Goal: Task Accomplishment & Management: Manage account settings

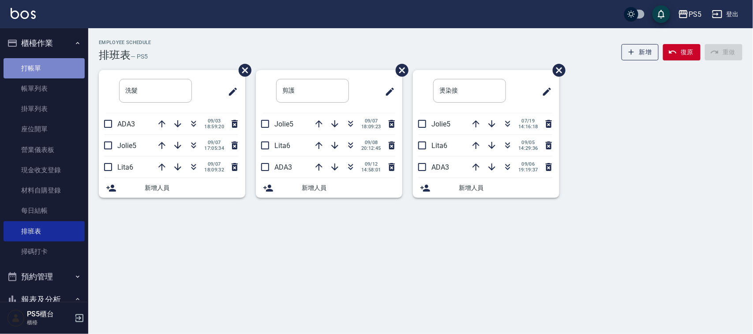
click at [52, 65] on link "打帳單" at bounding box center [44, 68] width 81 height 20
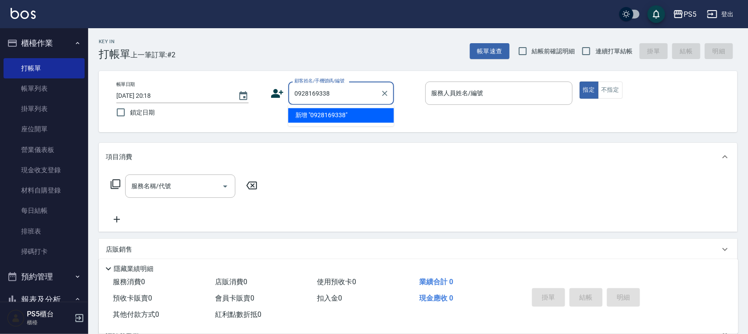
click at [336, 113] on li "新增 "0928169338"" at bounding box center [341, 115] width 106 height 15
type input "0928169338"
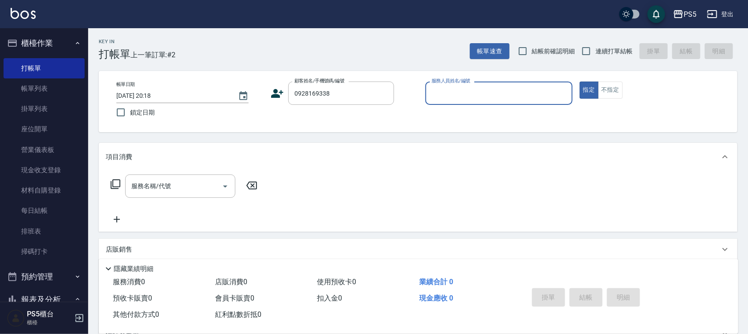
click at [280, 89] on icon at bounding box center [277, 93] width 13 height 13
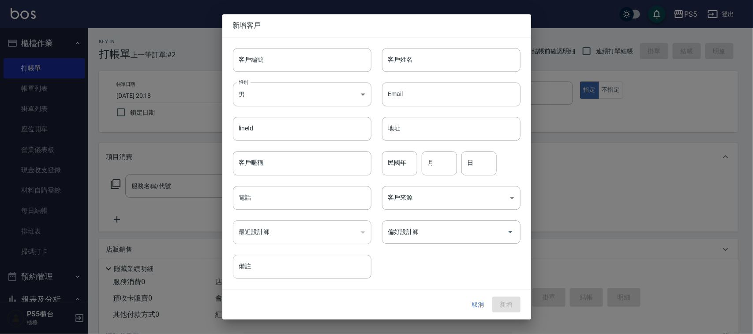
type input "0928169338"
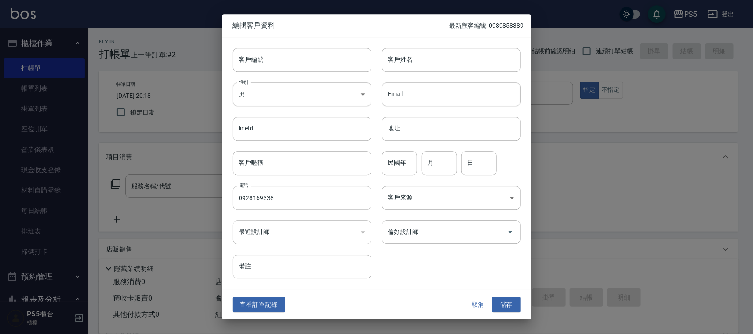
click at [271, 200] on input "0928169338" at bounding box center [302, 198] width 138 height 24
click at [314, 56] on input "客戶編號" at bounding box center [302, 60] width 138 height 24
paste input "0928169338"
type input "0928169338"
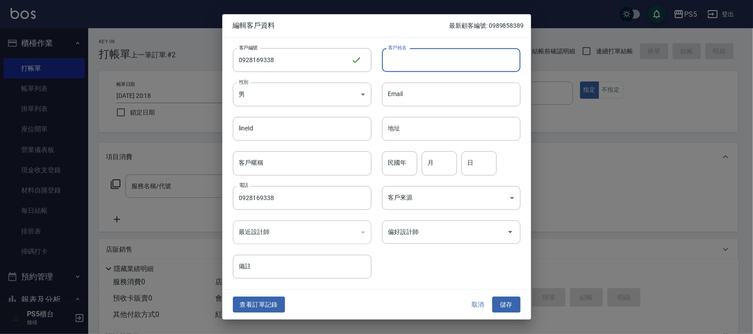
click at [433, 54] on input "客戶姓名" at bounding box center [451, 60] width 138 height 24
type input "[PERSON_NAME]"
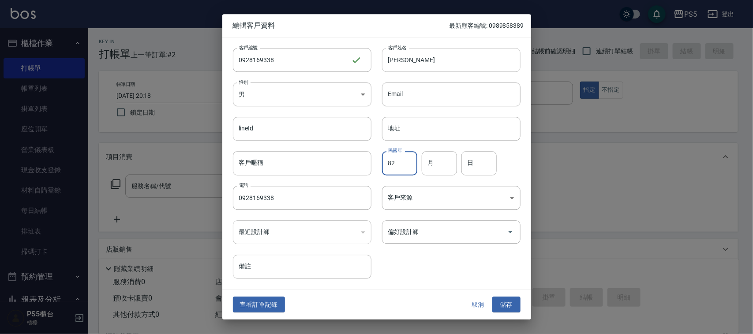
type input "82"
type input "8"
type input "16"
click at [492, 297] on button "儲存" at bounding box center [506, 305] width 28 height 16
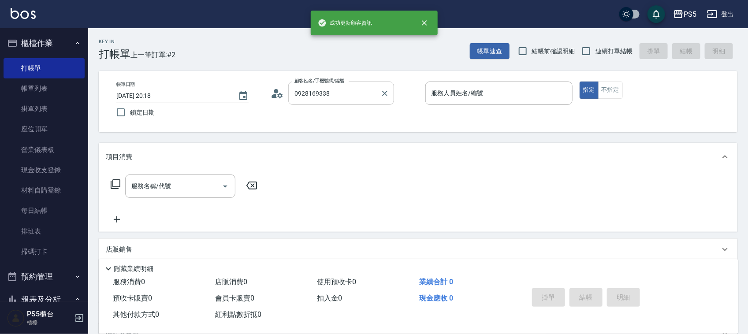
click at [345, 92] on input "0928169338" at bounding box center [334, 93] width 85 height 15
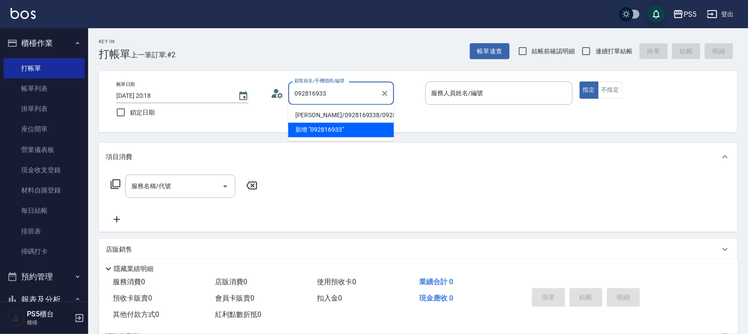
type input "[PERSON_NAME]/0928169338/0928169338"
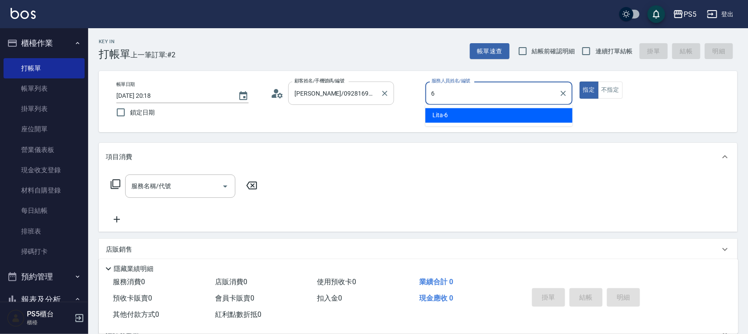
type input "Lita-6"
type button "true"
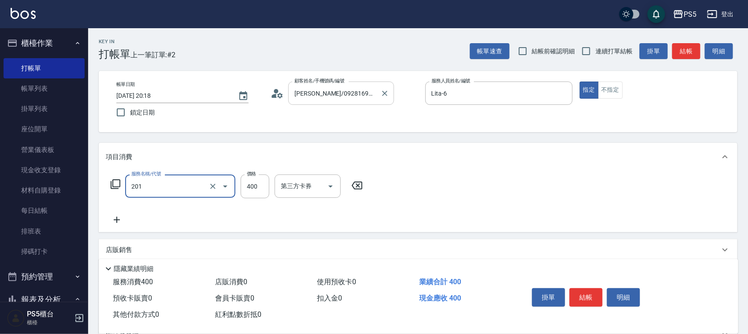
type input "洗剪400(201)"
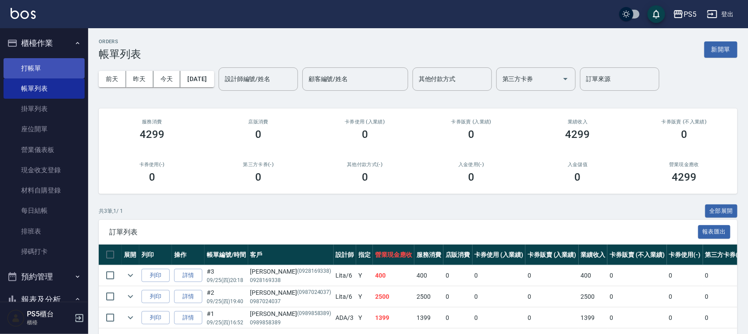
click at [65, 63] on link "打帳單" at bounding box center [44, 68] width 81 height 20
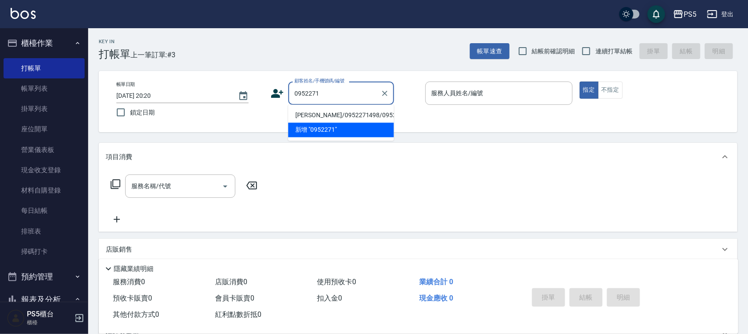
type input "[PERSON_NAME]/0952271498/0952271498"
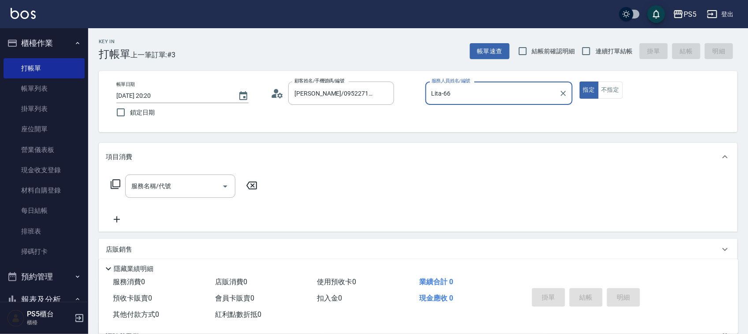
click at [580, 82] on button "指定" at bounding box center [589, 90] width 19 height 17
type input "Lita-6"
type button "true"
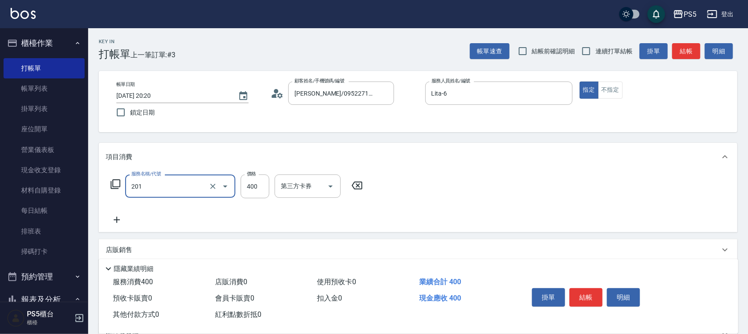
type input "洗剪400(201)"
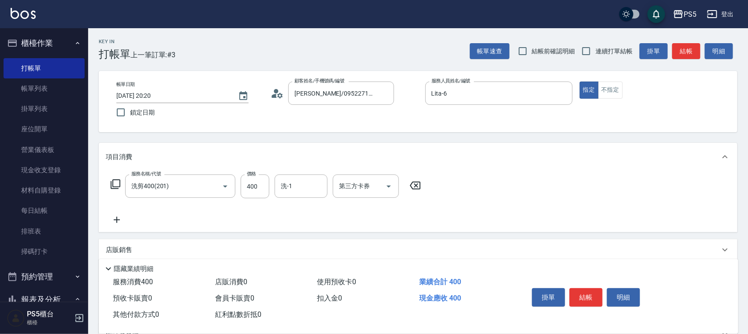
click at [117, 253] on p "店販銷售" at bounding box center [119, 250] width 26 height 9
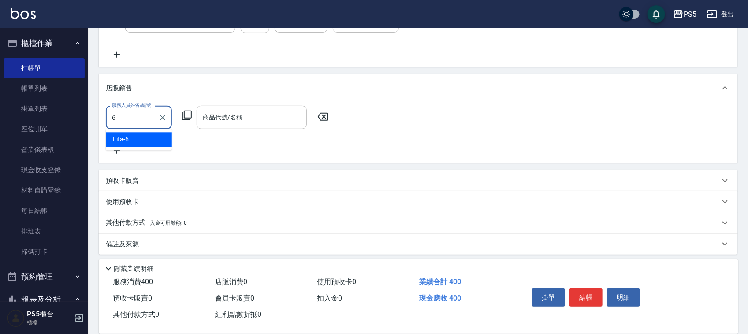
type input "Lita-6"
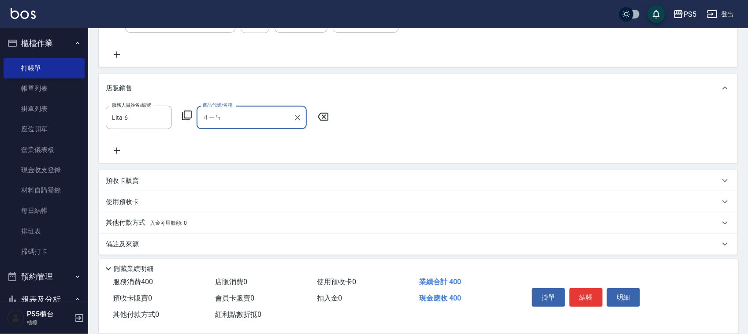
type input "[PERSON_NAME]"
type input "銀"
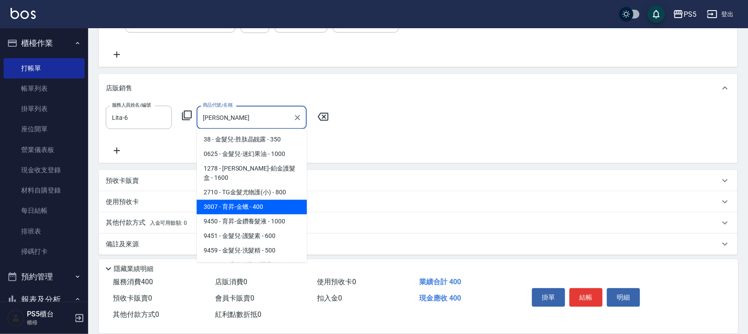
click at [270, 200] on span "3007 - 育昇-金蠟 - 400" at bounding box center [252, 207] width 110 height 15
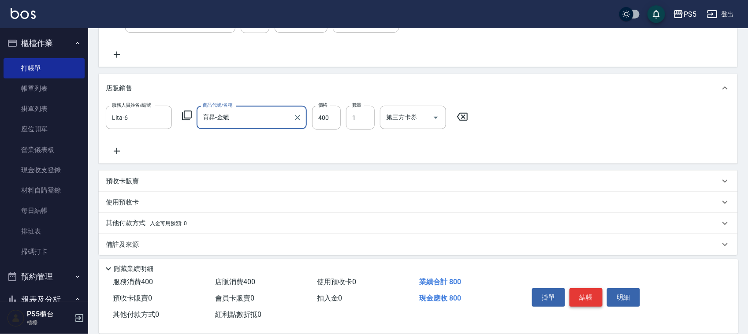
type input "育昇-金蠟"
click at [589, 290] on button "結帳" at bounding box center [586, 297] width 33 height 19
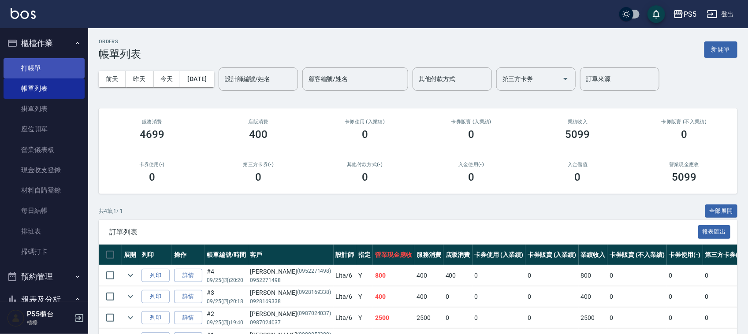
click at [31, 71] on link "打帳單" at bounding box center [44, 68] width 81 height 20
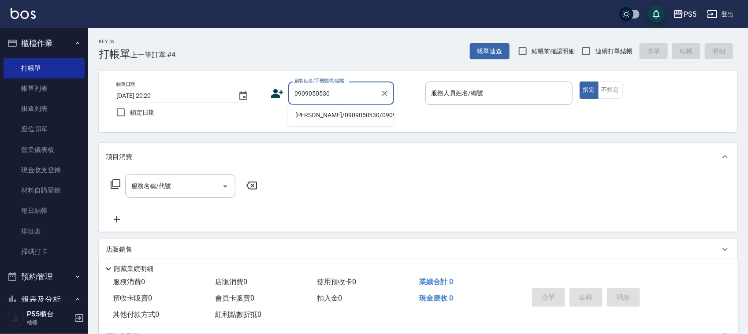
type input "[PERSON_NAME]/0909050530/0909050530"
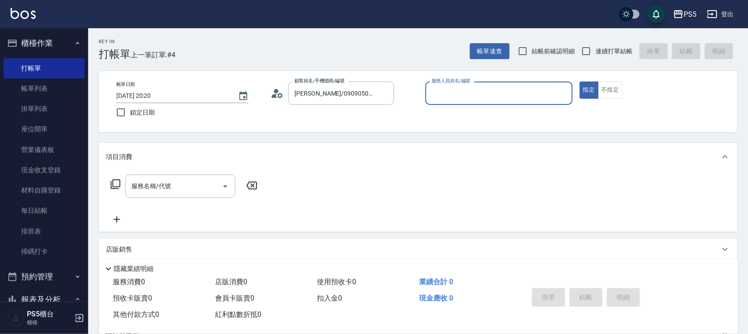
type input "Lita-6"
click at [580, 82] on button "指定" at bounding box center [589, 90] width 19 height 17
type button "true"
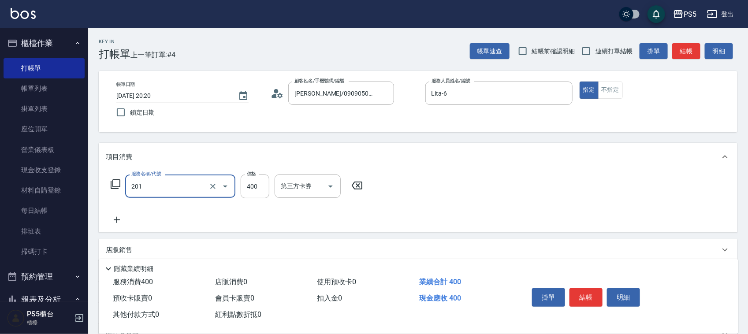
type input "洗剪400(201)"
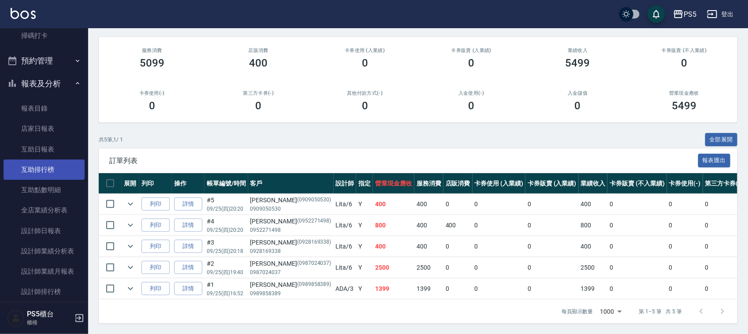
scroll to position [220, 0]
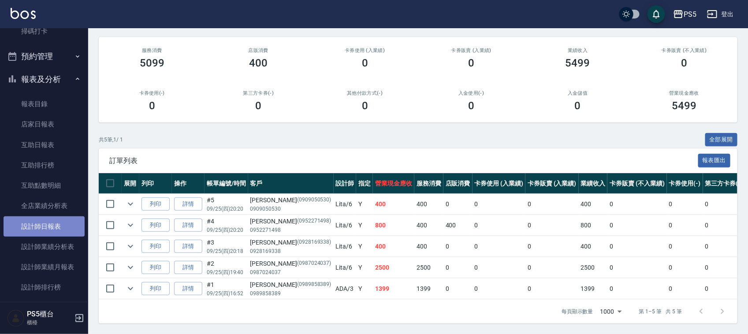
click at [67, 223] on link "設計師日報表" at bounding box center [44, 226] width 81 height 20
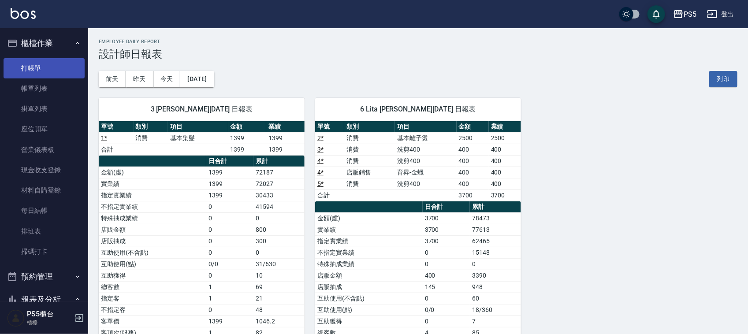
click at [40, 69] on link "打帳單" at bounding box center [44, 68] width 81 height 20
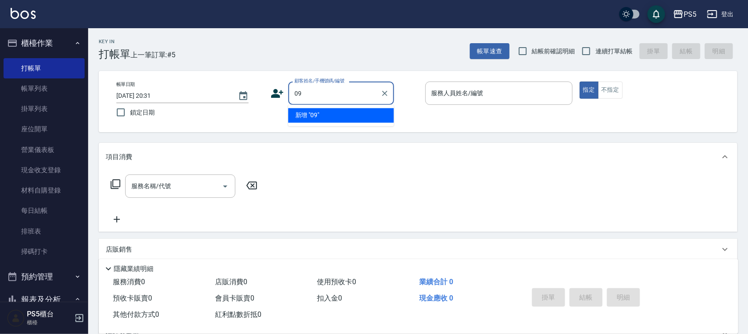
type input "0"
click at [305, 116] on li "新增 "0910396153"" at bounding box center [341, 115] width 106 height 15
type input "0910396153"
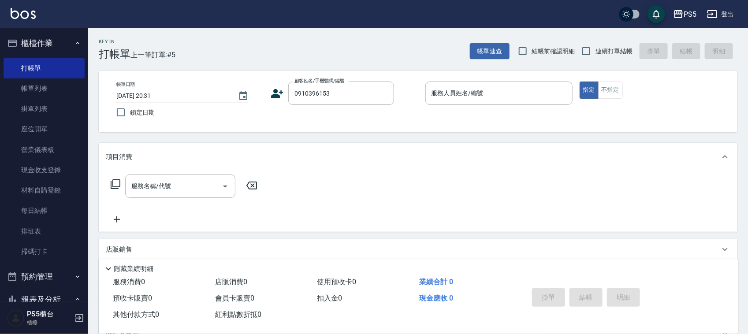
click at [283, 94] on icon at bounding box center [277, 93] width 13 height 13
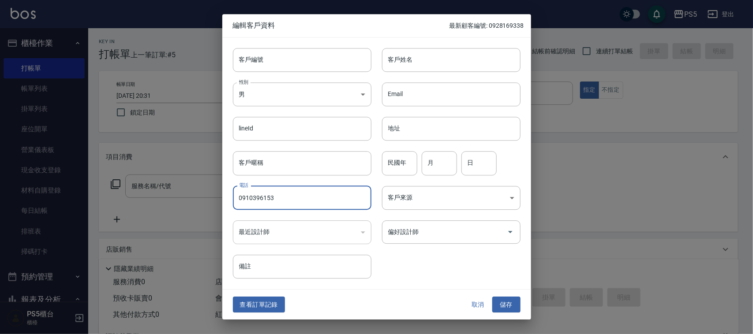
click at [285, 201] on input "0910396153" at bounding box center [302, 198] width 138 height 24
click at [313, 65] on input "客戶編號" at bounding box center [302, 60] width 138 height 24
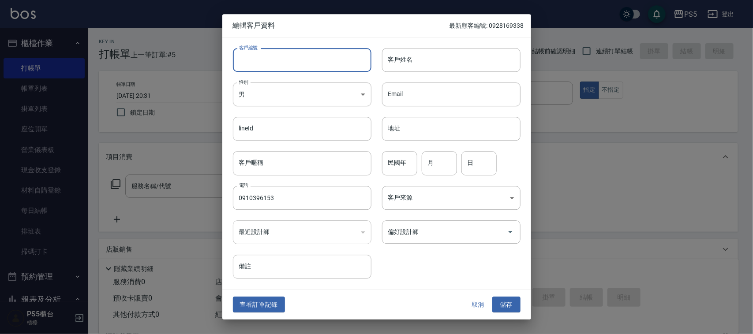
paste input "0910396153"
type input "0910396153"
click at [447, 61] on input "客戶姓名" at bounding box center [451, 60] width 138 height 24
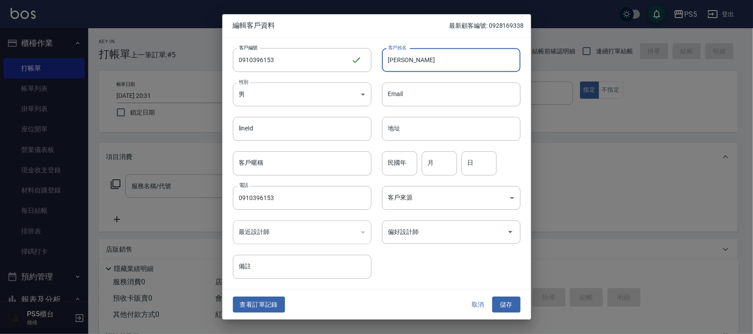
type input "[PERSON_NAME]"
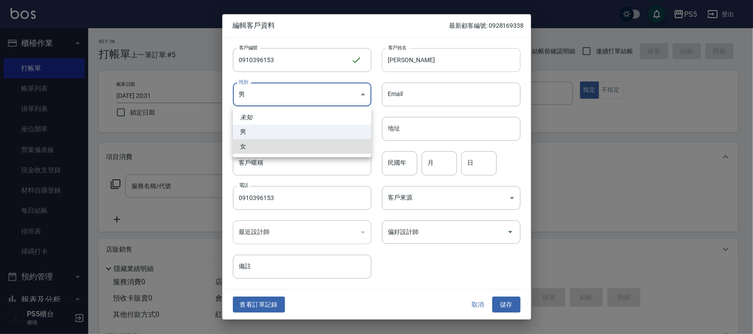
type input "[DEMOGRAPHIC_DATA]"
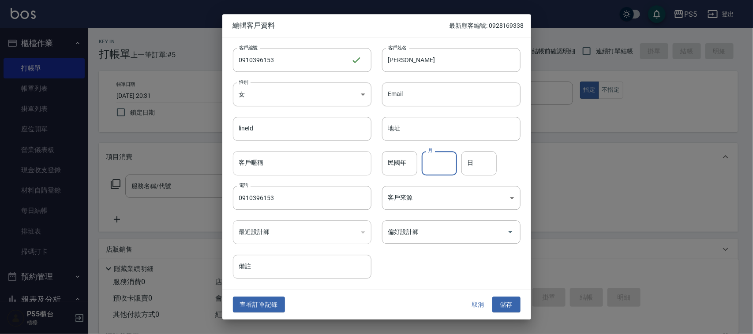
click at [270, 157] on input "客戶暱稱" at bounding box center [302, 164] width 138 height 24
type input "87"
type input "12"
type input "13"
click at [492, 297] on button "儲存" at bounding box center [506, 305] width 28 height 16
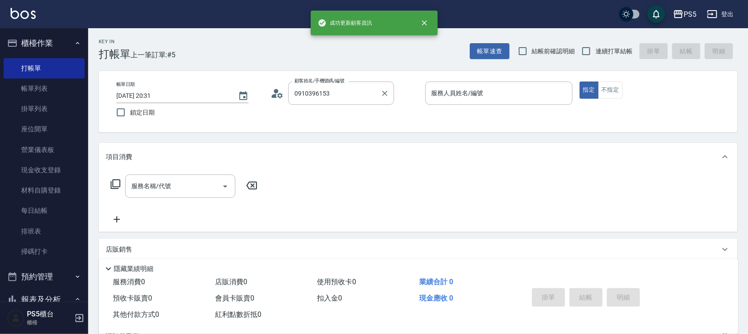
click at [338, 80] on label "顧客姓名/手機號碼/編號" at bounding box center [319, 81] width 50 height 7
click at [338, 86] on input "0910396153" at bounding box center [334, 93] width 85 height 15
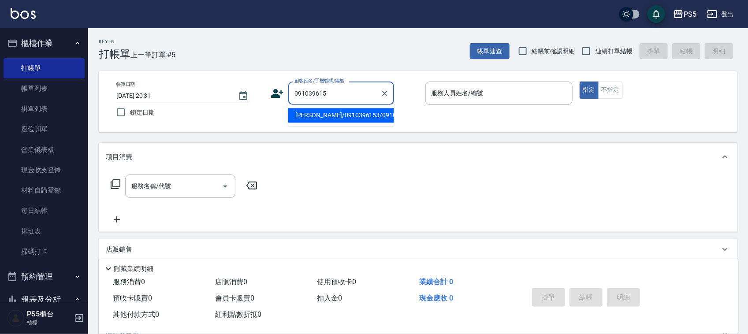
click at [339, 87] on input "091039615" at bounding box center [334, 93] width 85 height 15
type input "[PERSON_NAME]/0910396153/0910396153"
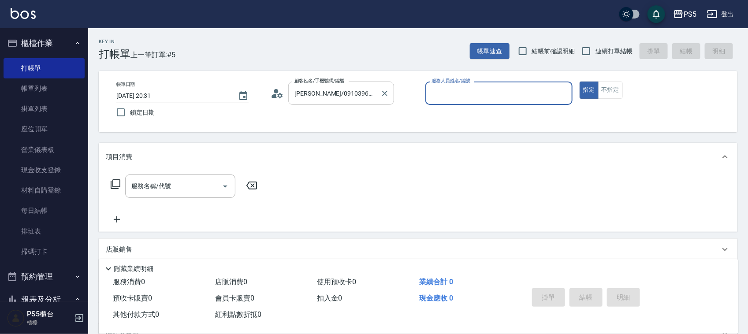
type input "6"
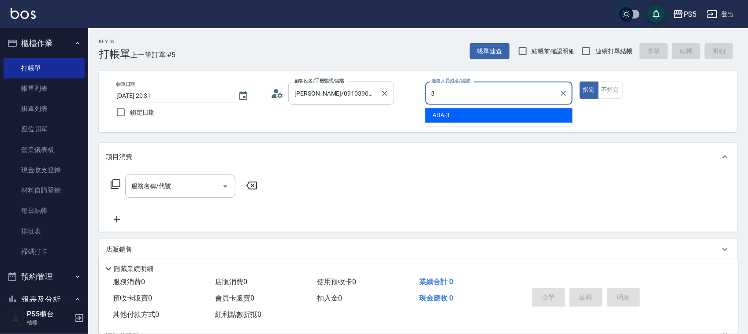
type input "ADA-3"
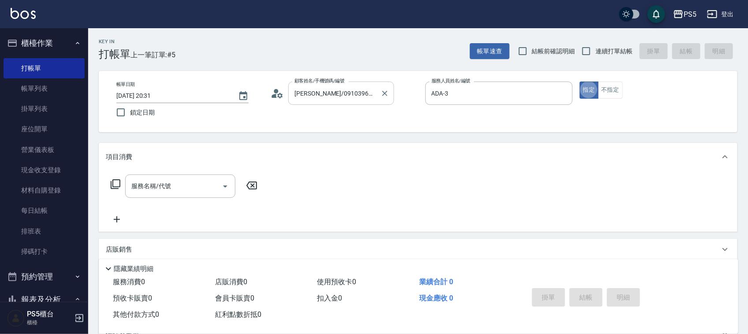
type button "true"
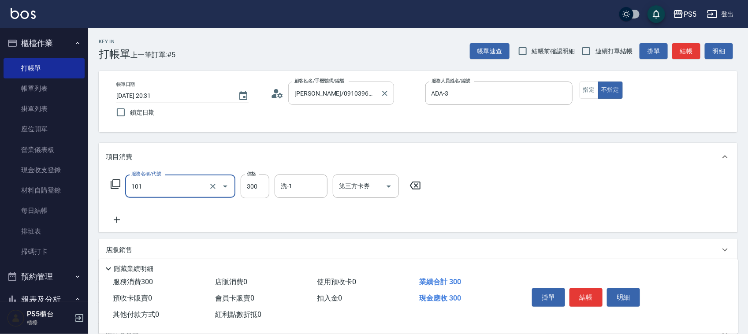
type input "洗髮(101)"
type input "400"
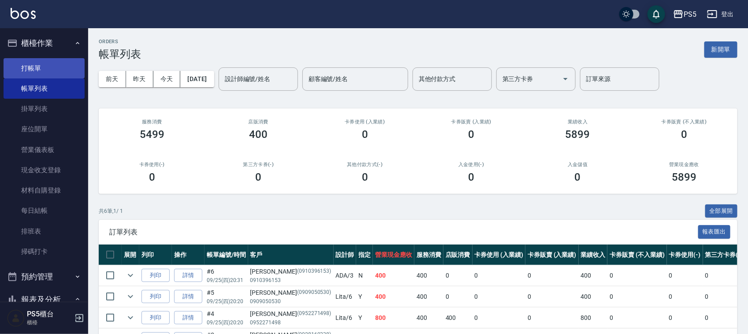
click at [69, 60] on link "打帳單" at bounding box center [44, 68] width 81 height 20
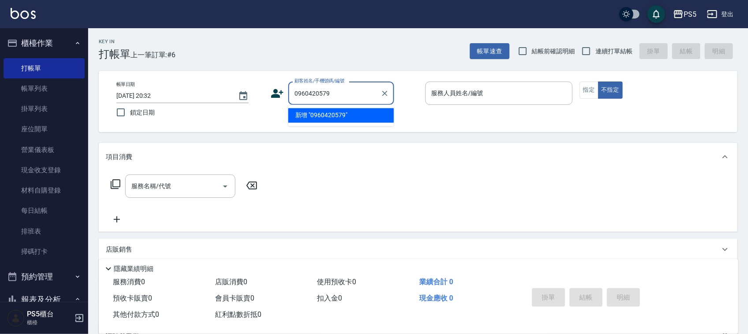
drag, startPoint x: 335, startPoint y: 113, endPoint x: 327, endPoint y: 113, distance: 7.9
click at [334, 113] on li "新增 "0960420579"" at bounding box center [341, 115] width 106 height 15
type input "0960420579"
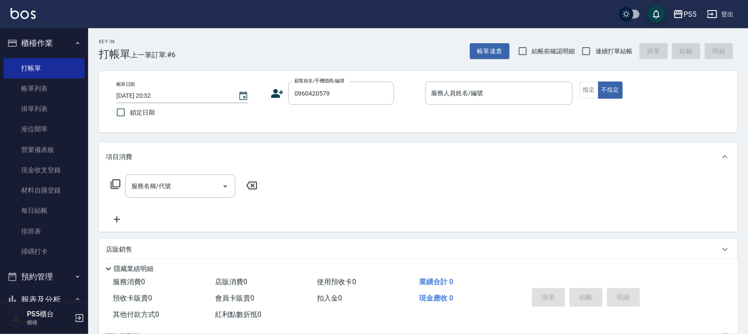
click at [276, 93] on icon at bounding box center [277, 93] width 13 height 13
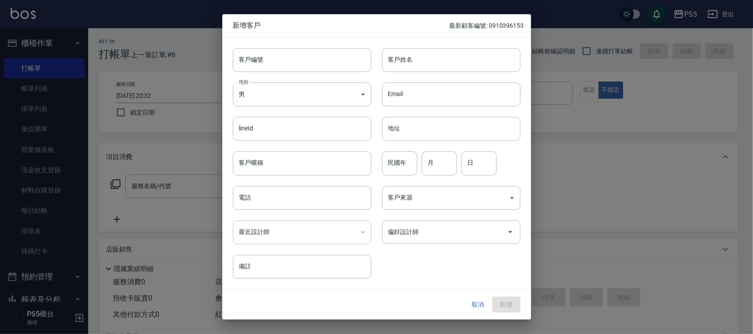
type input "0960420579"
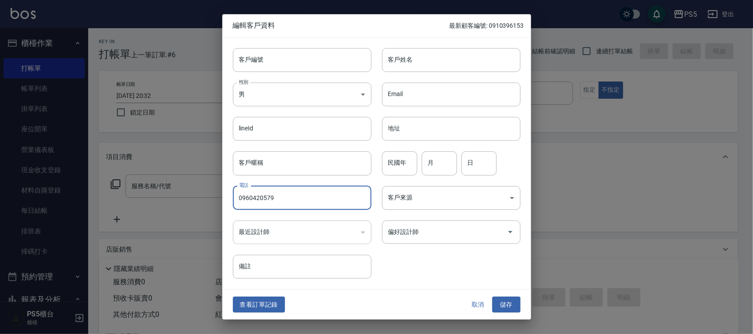
click at [280, 193] on input "0960420579" at bounding box center [302, 198] width 138 height 24
click at [279, 194] on input "0960420579" at bounding box center [302, 198] width 138 height 24
click at [334, 53] on input "客戶編號" at bounding box center [302, 60] width 138 height 24
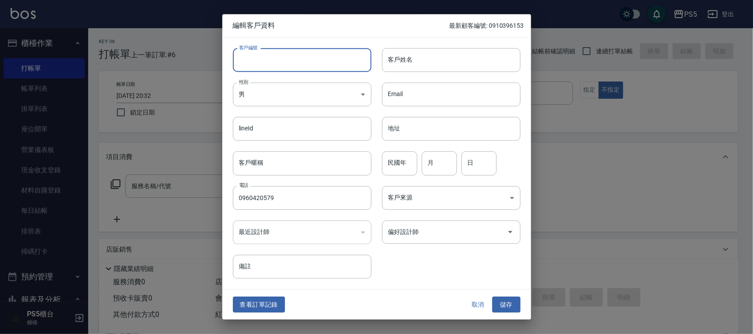
paste input "0960420579"
type input "0960420579"
click at [413, 70] on input "客戶姓名" at bounding box center [451, 60] width 138 height 24
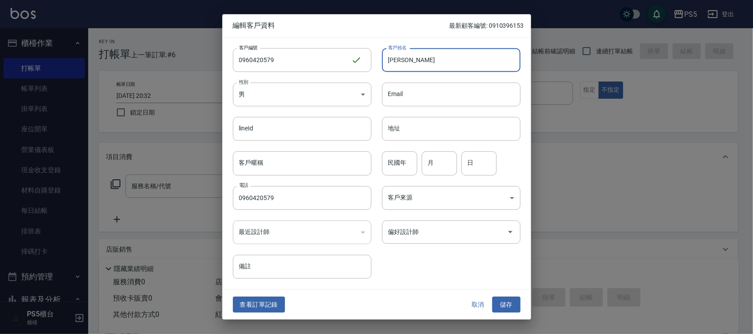
type input "[PERSON_NAME]"
type input "84"
type input "1"
type input "22"
click at [492, 297] on button "儲存" at bounding box center [506, 305] width 28 height 16
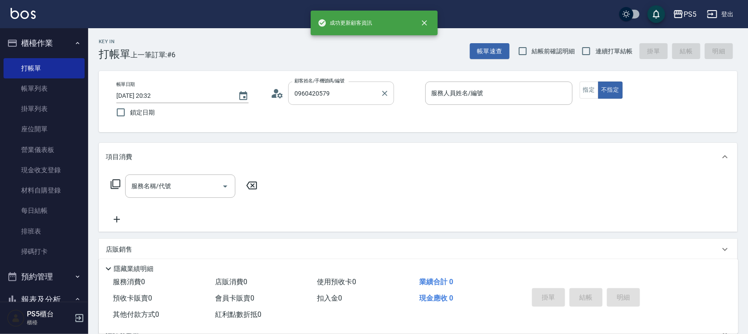
click at [363, 97] on input "0960420579" at bounding box center [334, 93] width 85 height 15
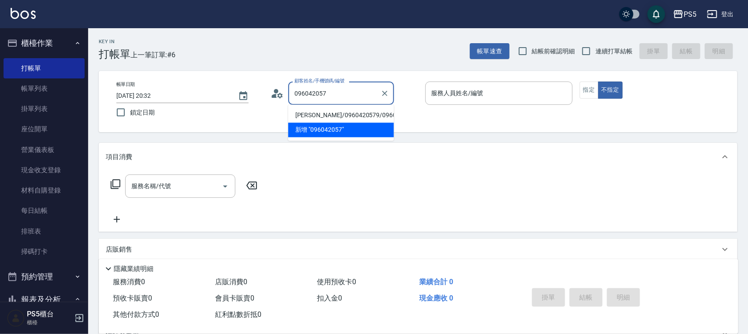
type input "[PERSON_NAME]/0960420579/0960420579"
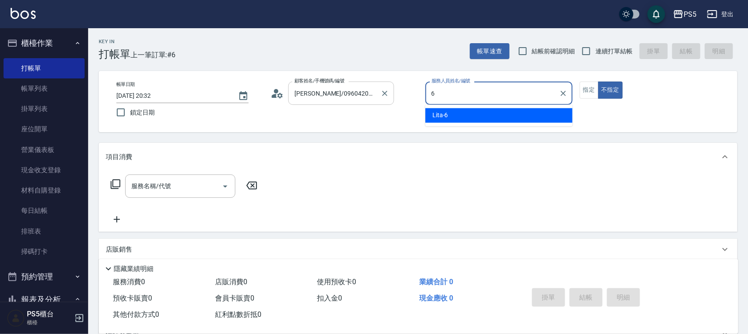
type input "Lita-6"
type button "false"
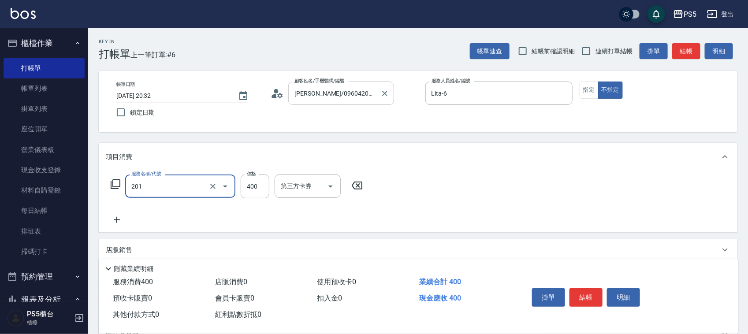
type input "洗剪400(201)"
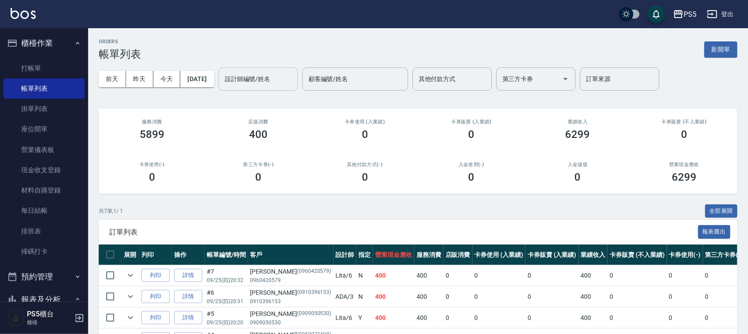
click at [257, 80] on input "設計師編號/姓名" at bounding box center [258, 78] width 71 height 15
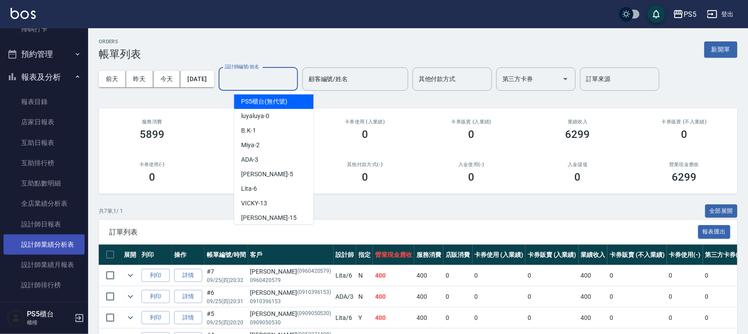
scroll to position [165, 0]
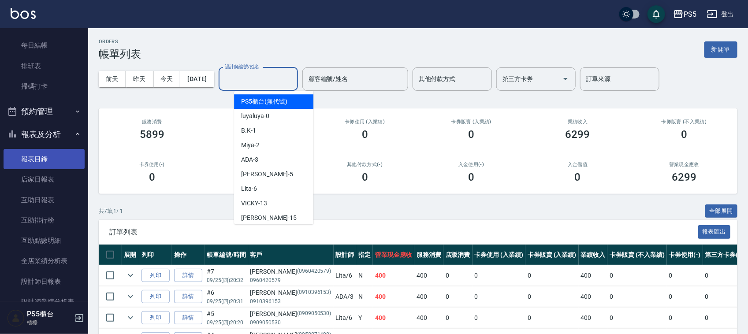
click at [43, 159] on link "報表目錄" at bounding box center [44, 159] width 81 height 20
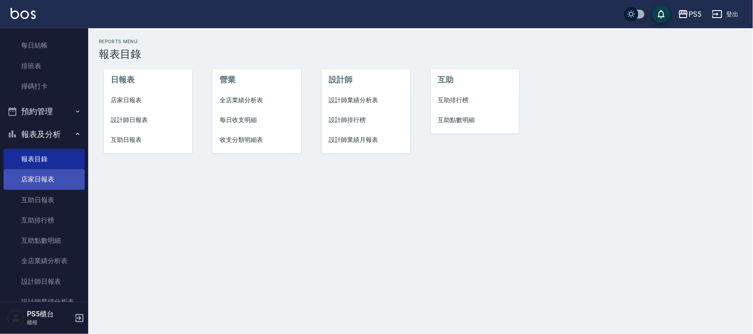
click at [49, 181] on link "店家日報表" at bounding box center [44, 179] width 81 height 20
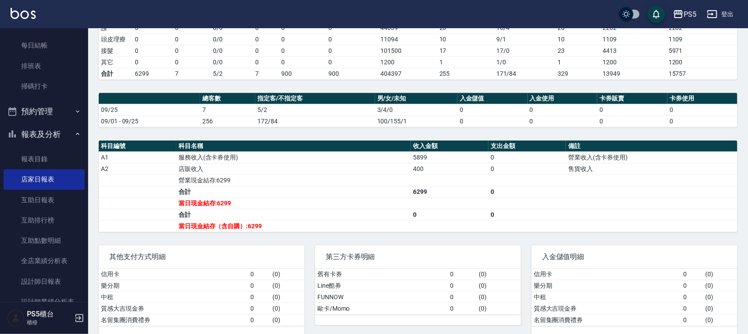
scroll to position [205, 0]
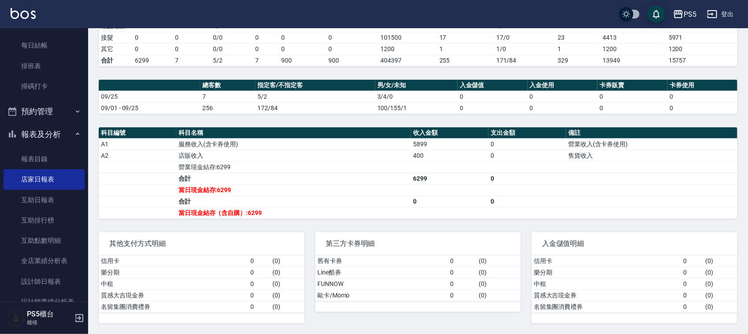
click at [100, 268] on td "樂分期" at bounding box center [173, 272] width 149 height 11
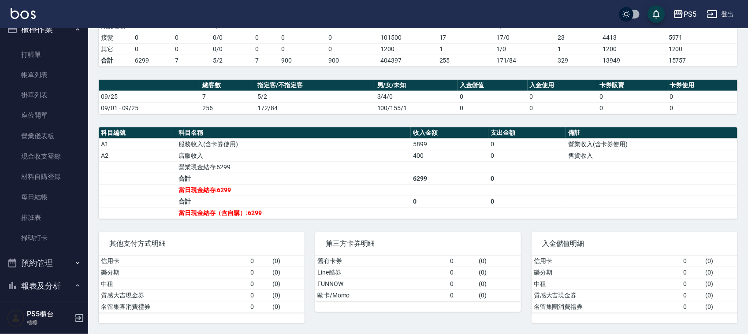
scroll to position [0, 0]
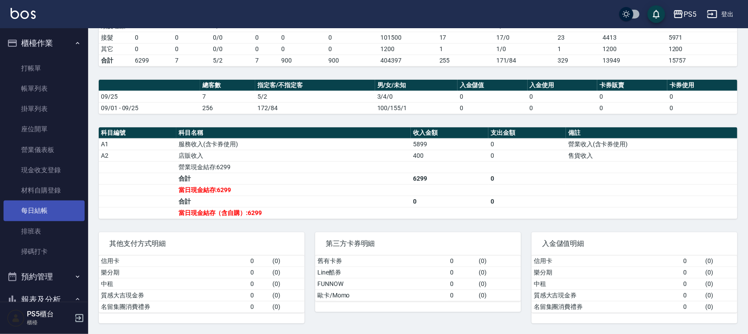
click at [47, 206] on link "每日結帳" at bounding box center [44, 211] width 81 height 20
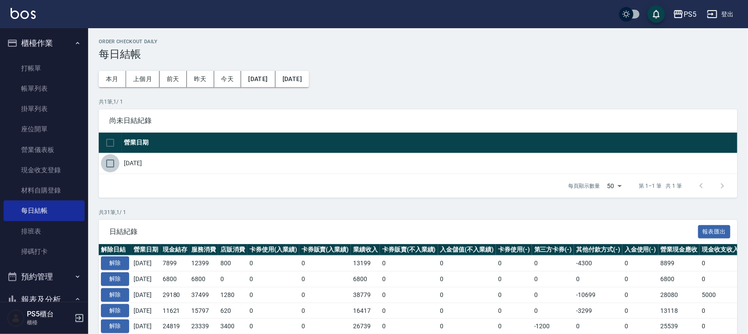
click at [110, 161] on input "checkbox" at bounding box center [110, 163] width 19 height 19
checkbox input "true"
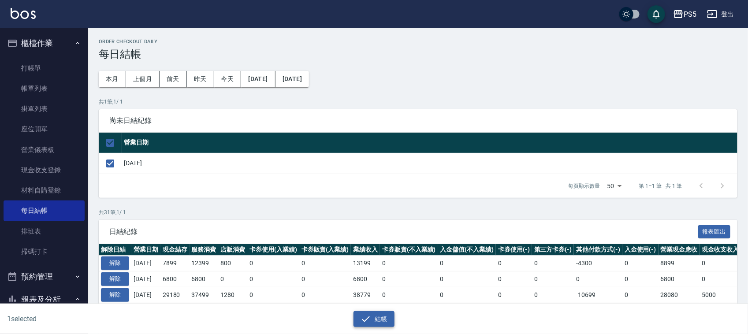
click at [391, 320] on button "結帳" at bounding box center [374, 319] width 41 height 16
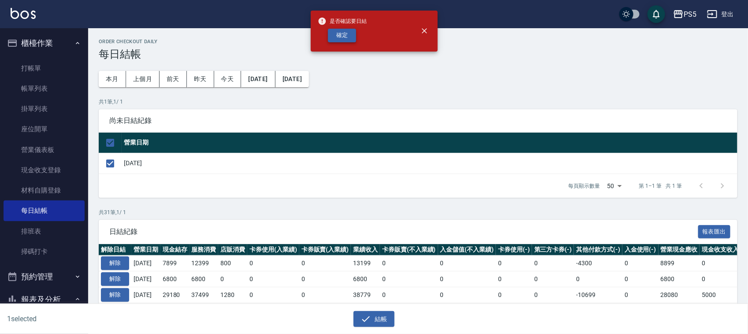
click at [344, 34] on button "確定" at bounding box center [342, 36] width 28 height 14
checkbox input "false"
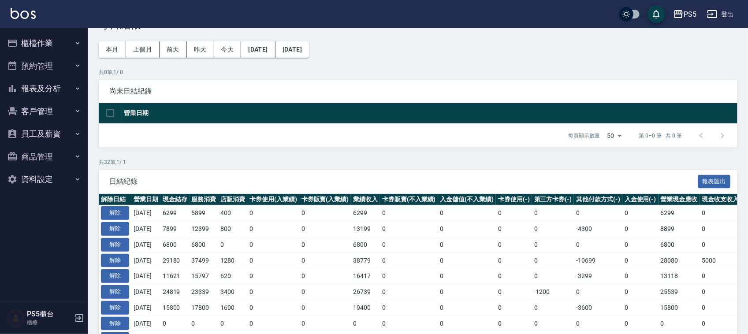
scroll to position [55, 0]
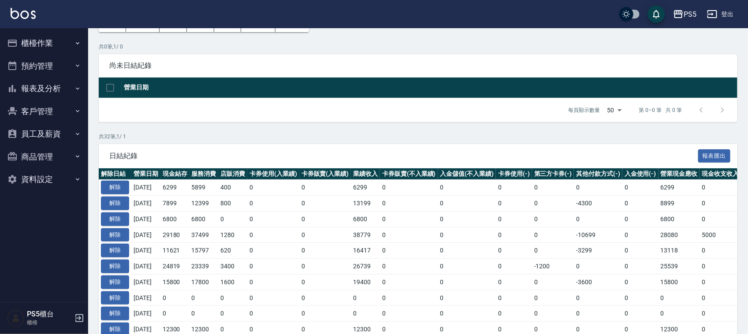
click at [38, 85] on button "報表及分析" at bounding box center [44, 88] width 81 height 23
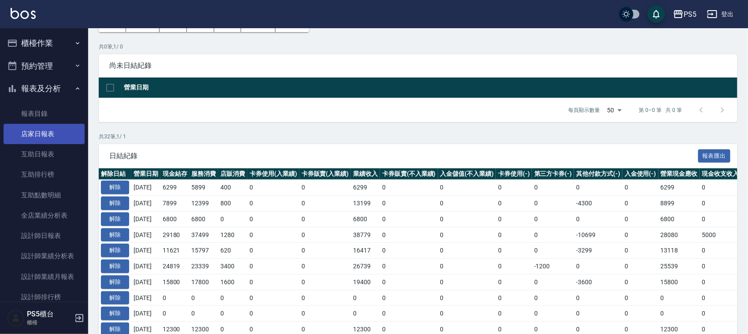
click at [55, 130] on link "店家日報表" at bounding box center [44, 134] width 81 height 20
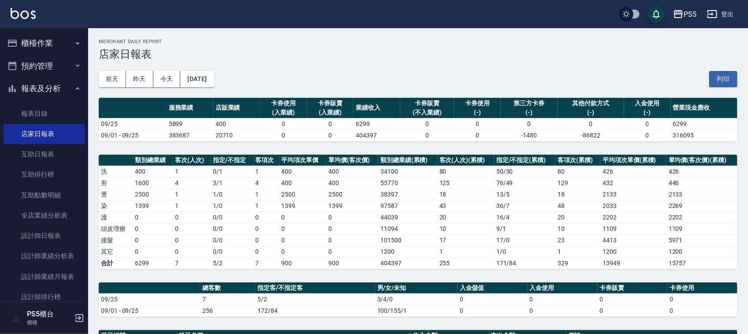
click at [52, 44] on button "櫃檯作業" at bounding box center [44, 43] width 81 height 23
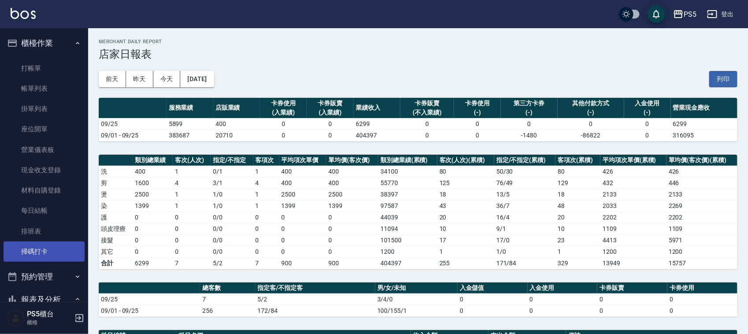
click at [40, 246] on link "掃碼打卡" at bounding box center [44, 252] width 81 height 20
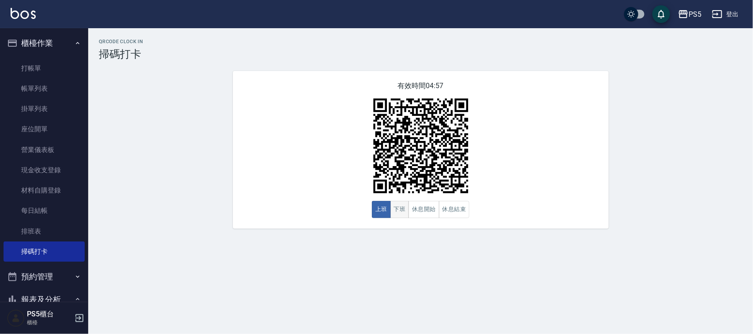
click at [396, 216] on button "下班" at bounding box center [399, 209] width 19 height 17
